Goal: Information Seeking & Learning: Learn about a topic

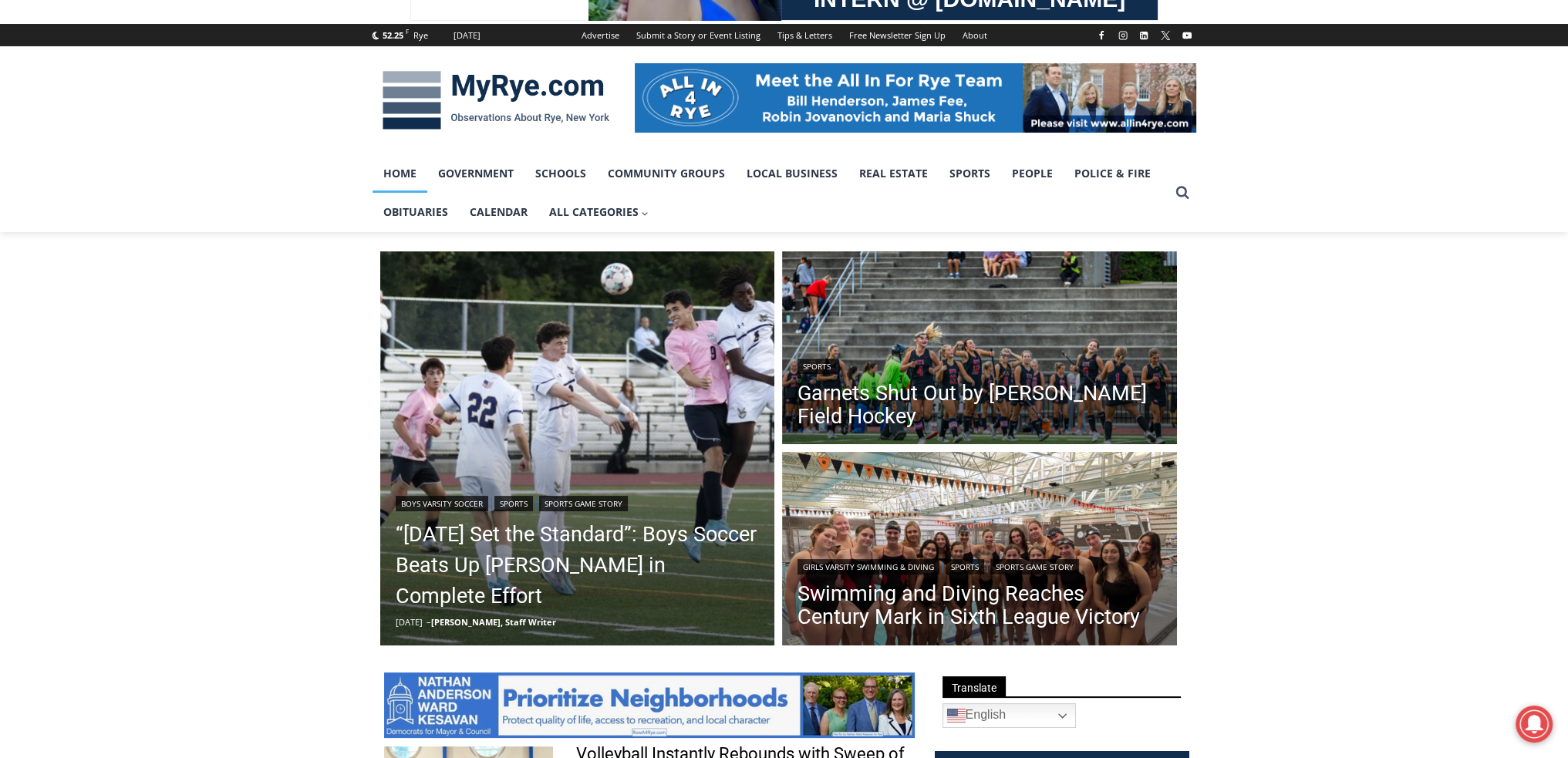
scroll to position [359, 0]
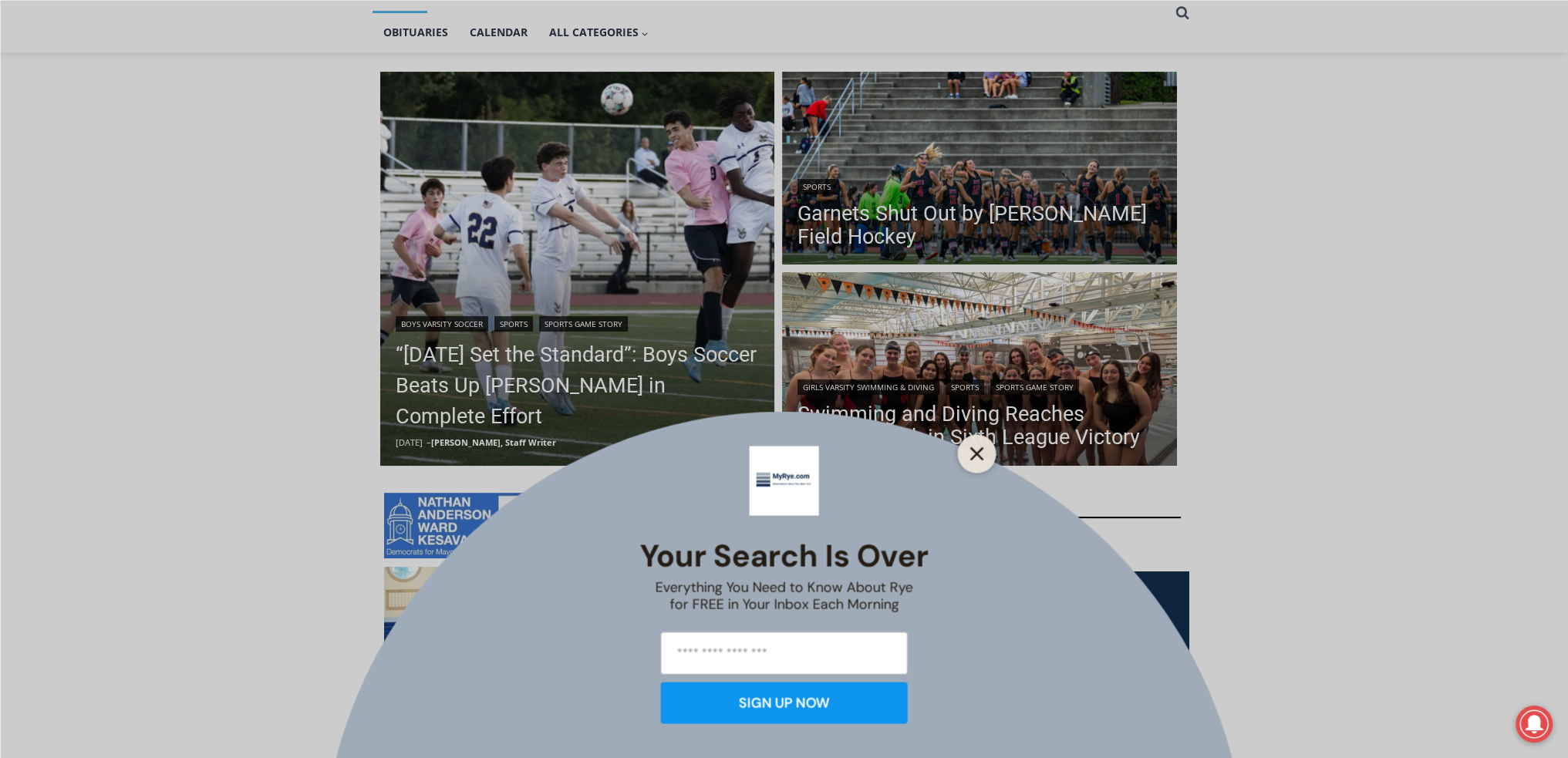
click at [969, 453] on button "Close" at bounding box center [978, 454] width 22 height 22
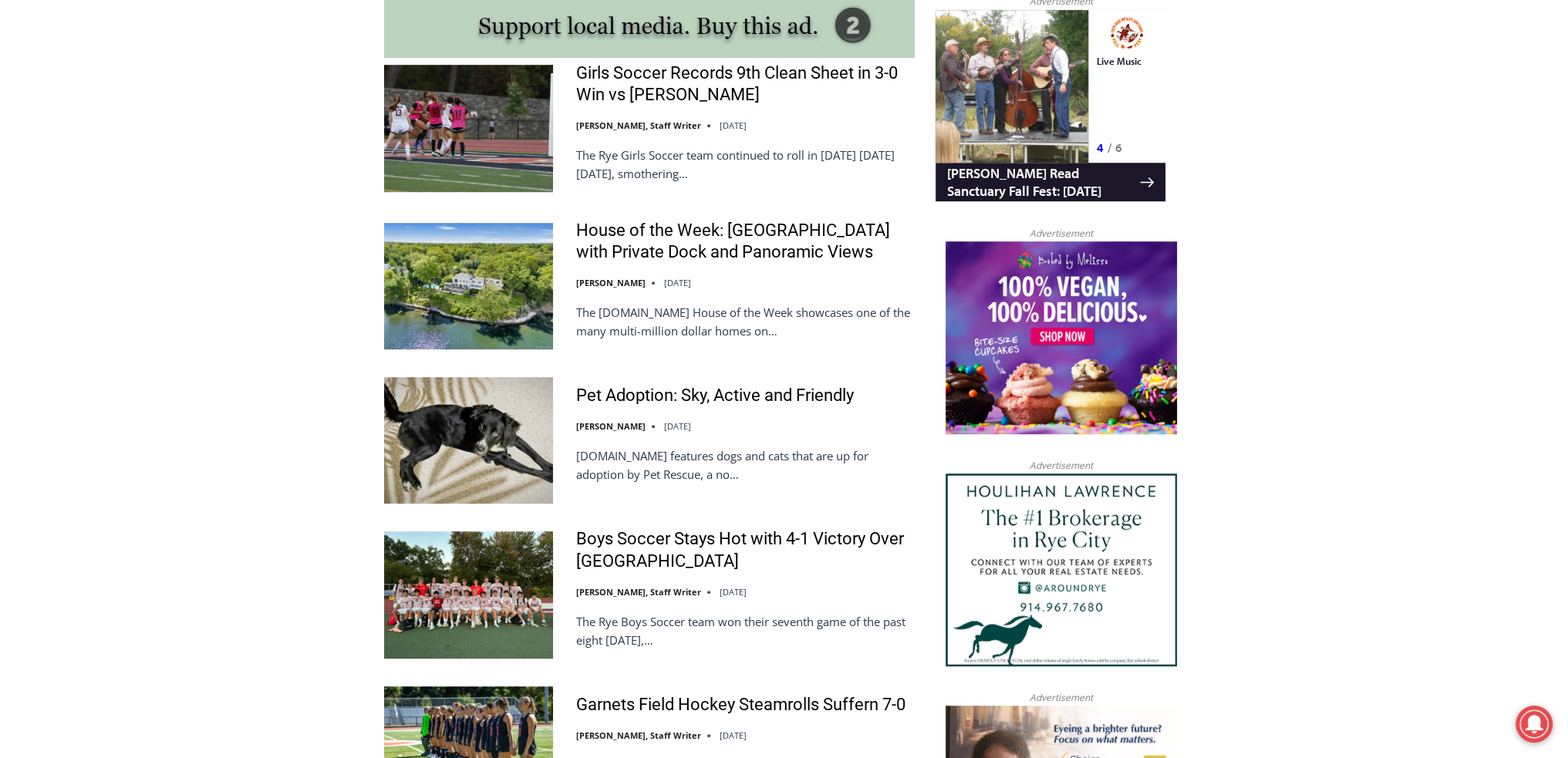
scroll to position [1440, 0]
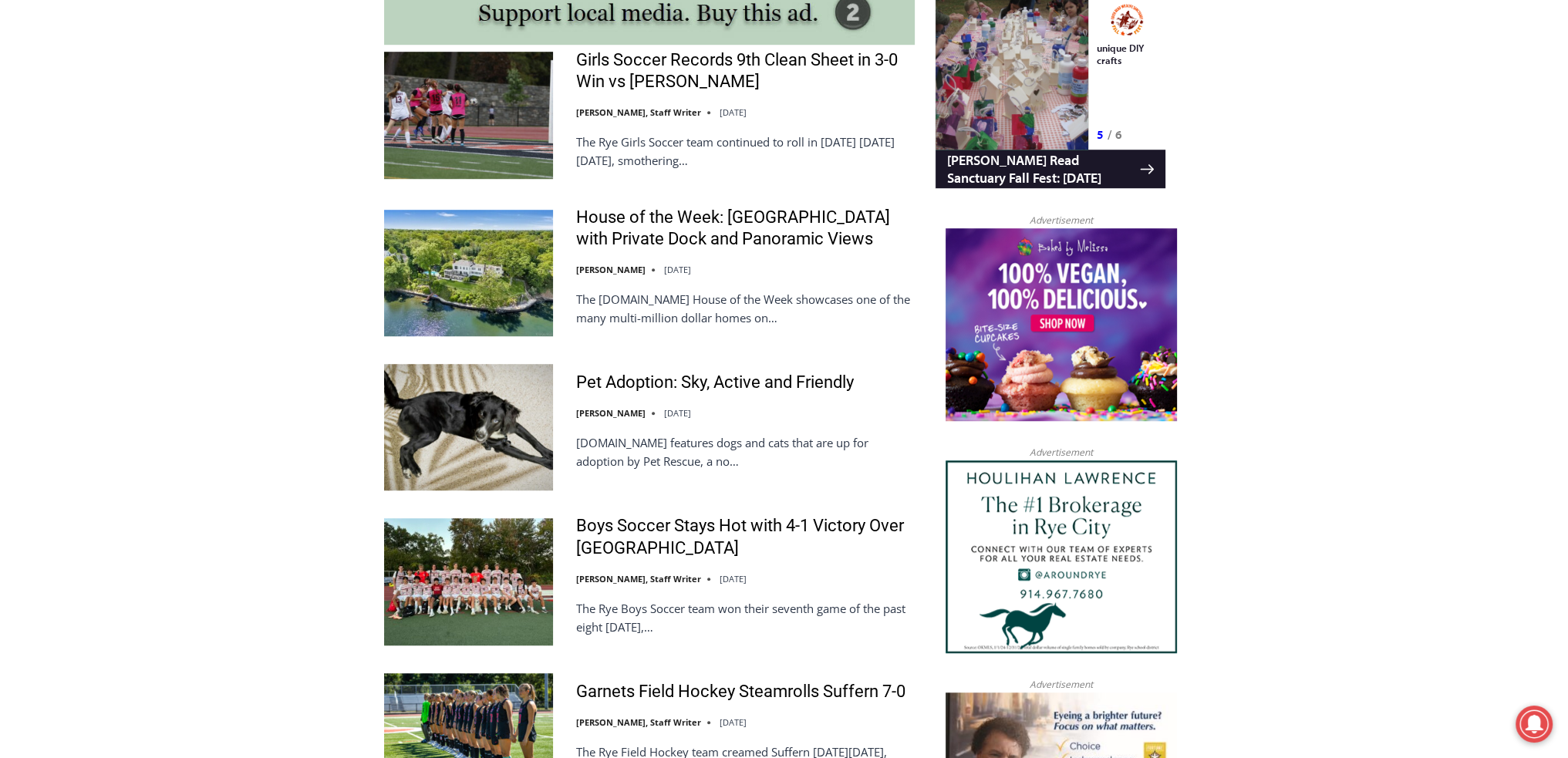
click at [448, 440] on img at bounding box center [468, 427] width 169 height 126
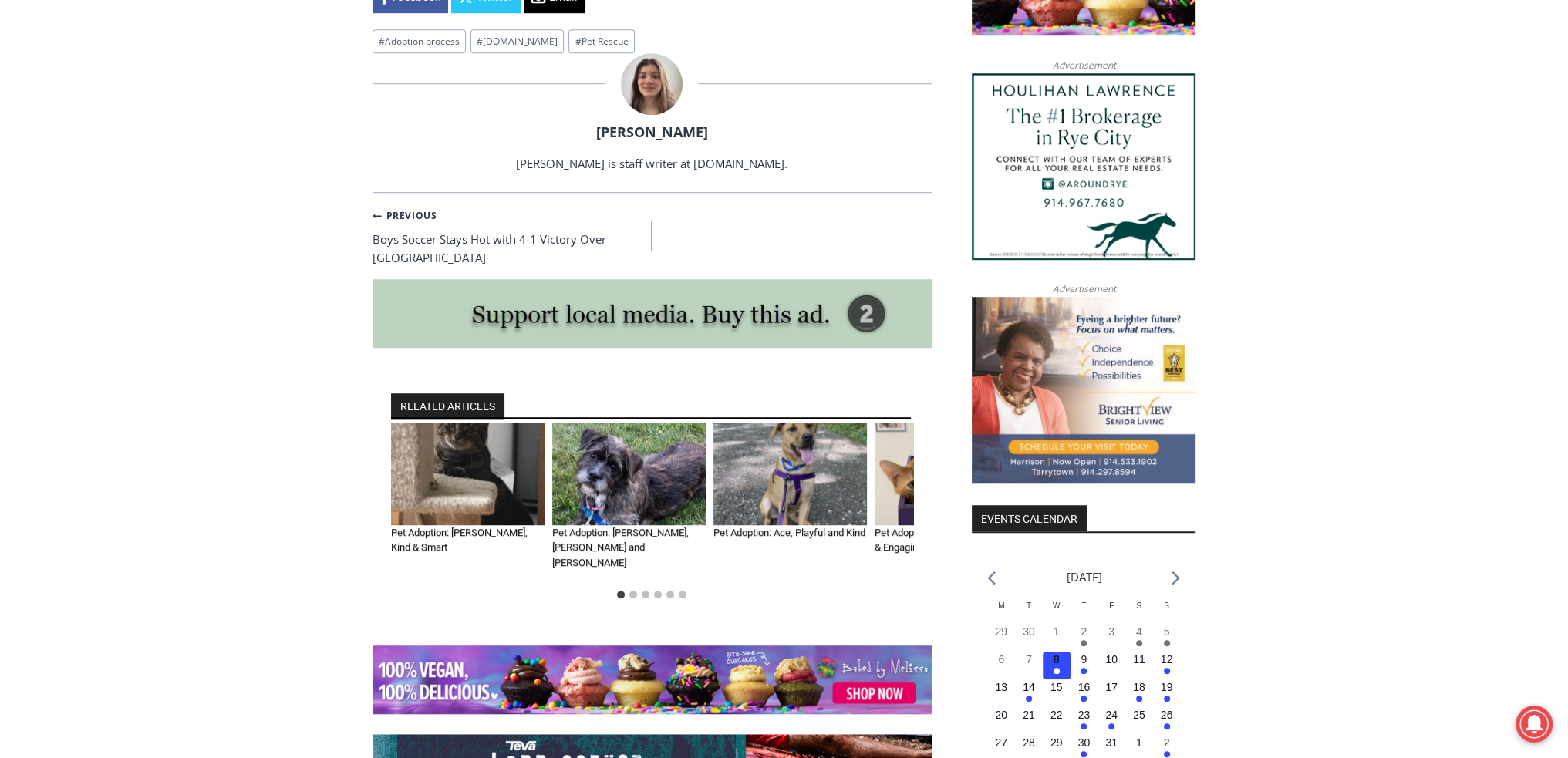
scroll to position [1440, 0]
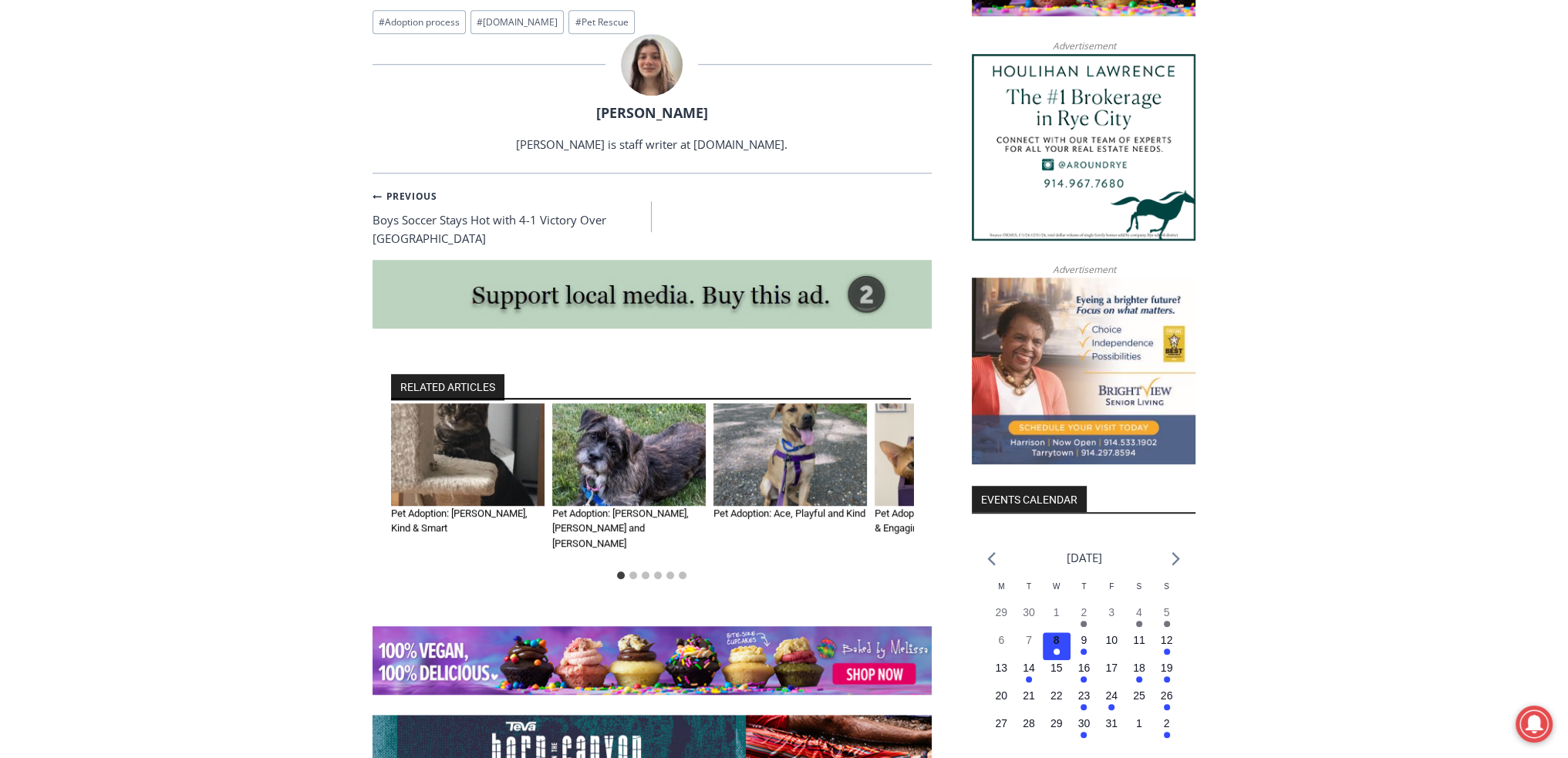
click at [599, 418] on img "2 of 6" at bounding box center [629, 454] width 154 height 102
